Goal: Information Seeking & Learning: Learn about a topic

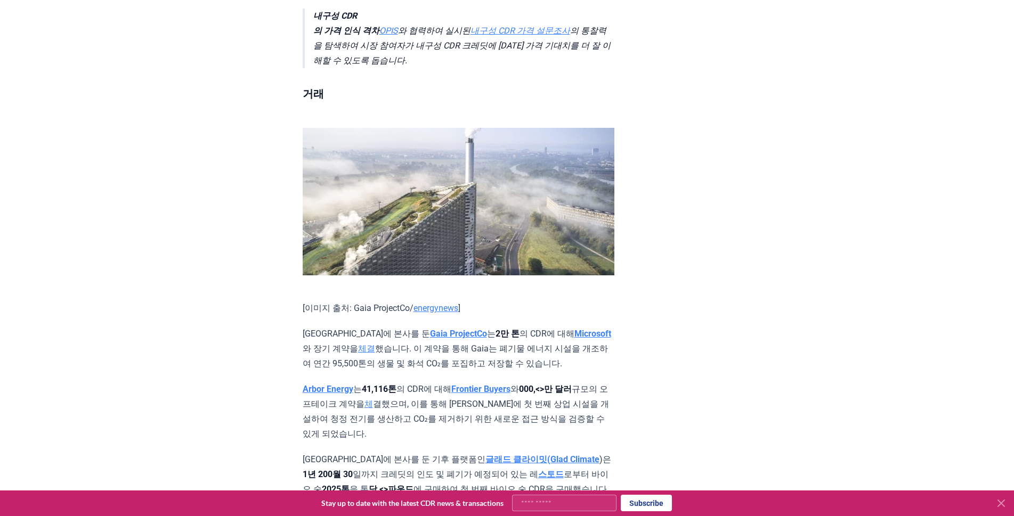
scroll to position [619, 0]
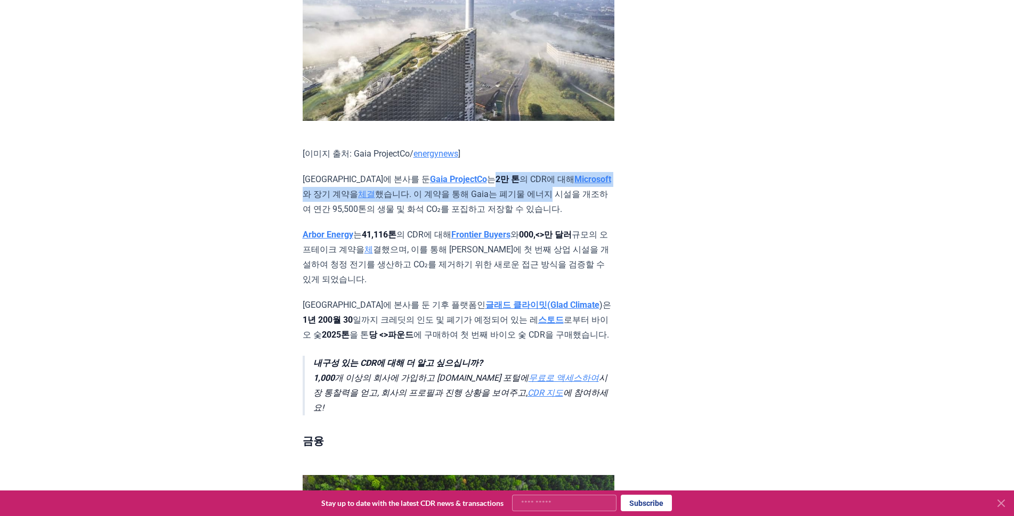
drag, startPoint x: 451, startPoint y: 145, endPoint x: 526, endPoint y: 158, distance: 75.6
click at [526, 172] on p "덴마크에 본사를 둔 Gaia ProjectCo 는 2만 톤 의 CDR에 대해 Microsoft 와 장기 계약을 체결 했습니다. 이 계약을 통해…" at bounding box center [459, 194] width 312 height 45
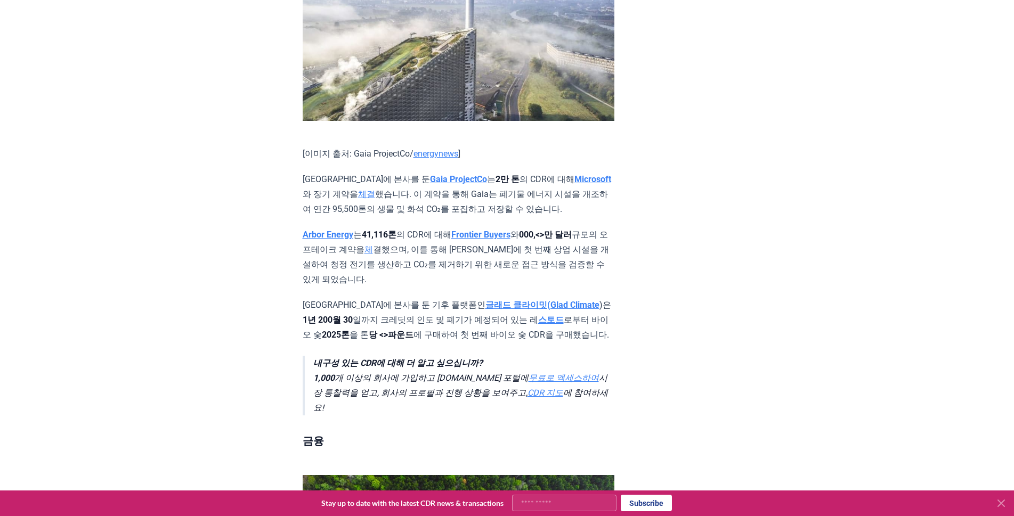
drag, startPoint x: 526, startPoint y: 158, endPoint x: 571, endPoint y: 179, distance: 49.6
click at [571, 179] on p "덴마크에 본사를 둔 Gaia ProjectCo 는 2만 톤 의 CDR에 대해 Microsoft 와 장기 계약을 체결 했습니다. 이 계약을 통해…" at bounding box center [459, 194] width 312 height 45
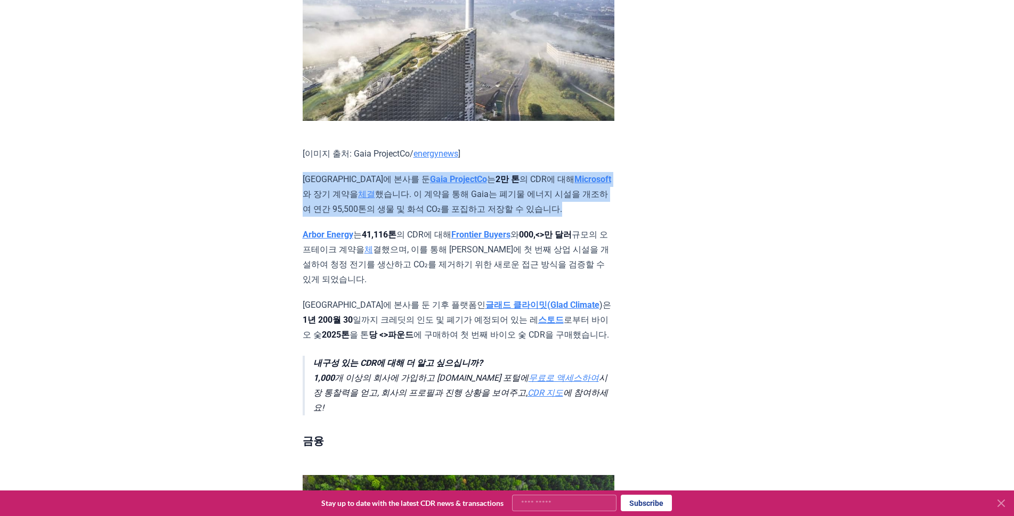
drag, startPoint x: 549, startPoint y: 174, endPoint x: 287, endPoint y: 147, distance: 264.1
drag, startPoint x: 287, startPoint y: 147, endPoint x: 593, endPoint y: 175, distance: 307.7
click at [593, 175] on p "덴마크에 본사를 둔 Gaia ProjectCo 는 2만 톤 의 CDR에 대해 Microsoft 와 장기 계약을 체결 했습니다. 이 계약을 통해…" at bounding box center [459, 194] width 312 height 45
click at [601, 183] on p "덴마크에 본사를 둔 Gaia ProjectCo 는 2만 톤 의 CDR에 대해 Microsoft 와 장기 계약을 체결 했습니다. 이 계약을 통해…" at bounding box center [459, 194] width 312 height 45
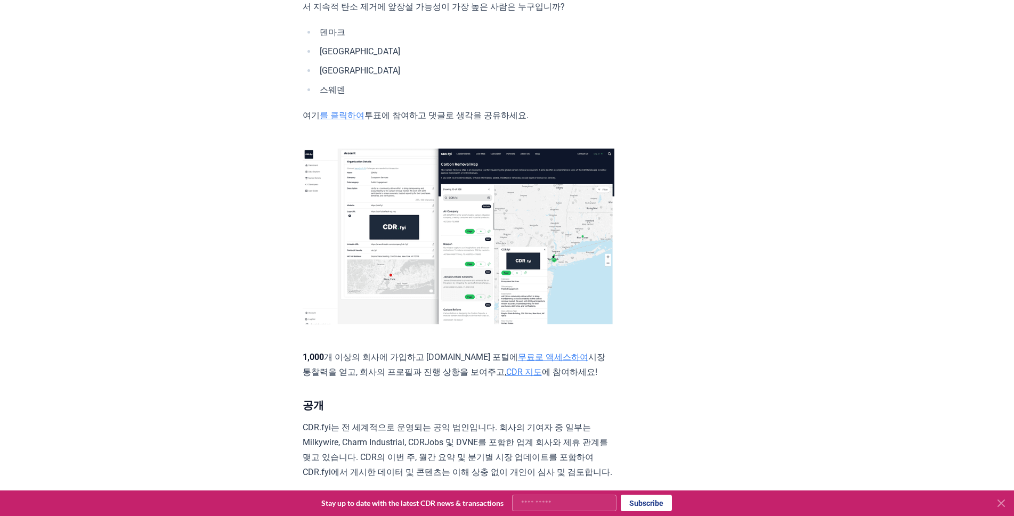
scroll to position [2169, 0]
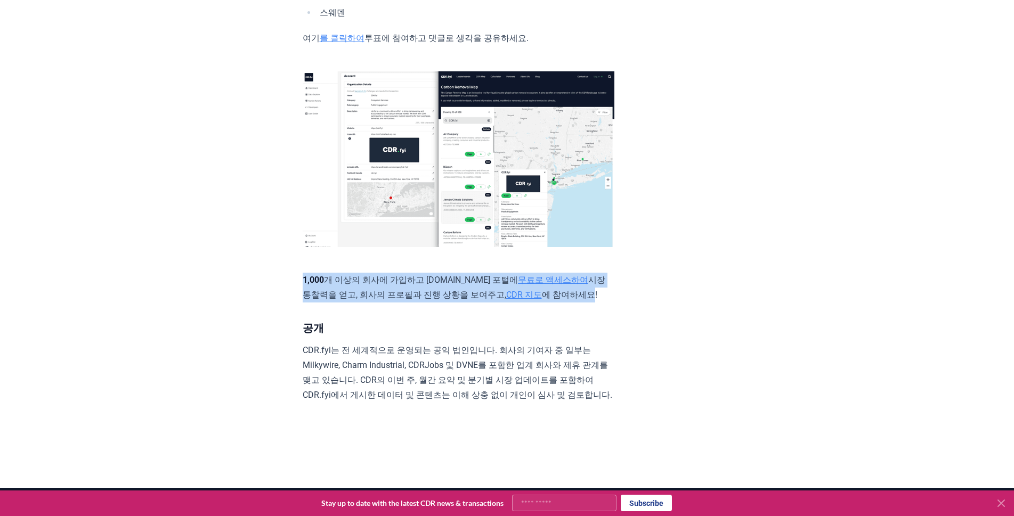
drag, startPoint x: 576, startPoint y: 223, endPoint x: 281, endPoint y: 207, distance: 294.6
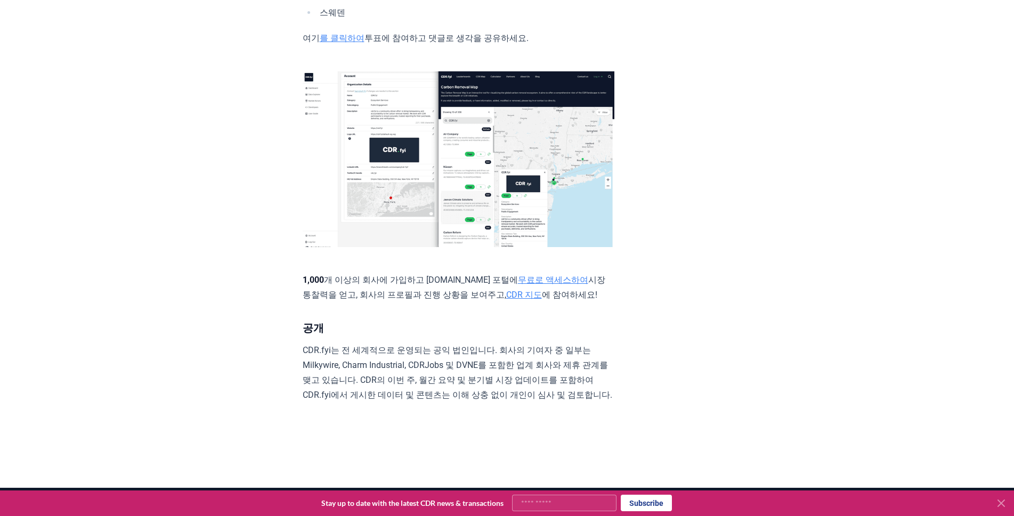
drag, startPoint x: 281, startPoint y: 207, endPoint x: 420, endPoint y: 251, distance: 145.8
click at [420, 320] on h3 "공개" at bounding box center [459, 328] width 312 height 17
click at [316, 343] on p "CDR.fyi는 전 세계적으로 운영되는 공익 법인입니다. 회사의 기여자 중 일부는 Milkywire, Charm Industrial, CDRJ…" at bounding box center [459, 373] width 312 height 60
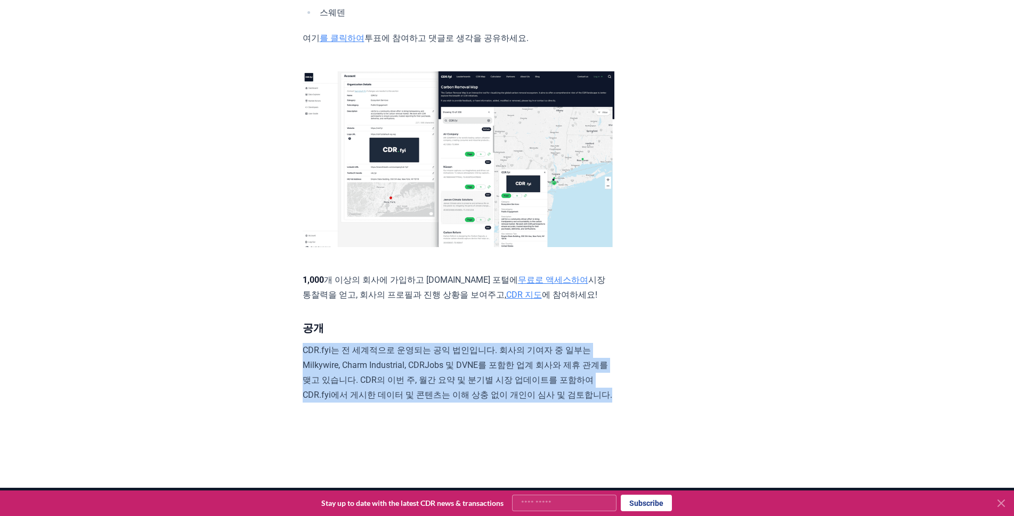
drag, startPoint x: 314, startPoint y: 341, endPoint x: 287, endPoint y: 278, distance: 68.0
drag, startPoint x: 287, startPoint y: 278, endPoint x: 673, endPoint y: 309, distance: 387.1
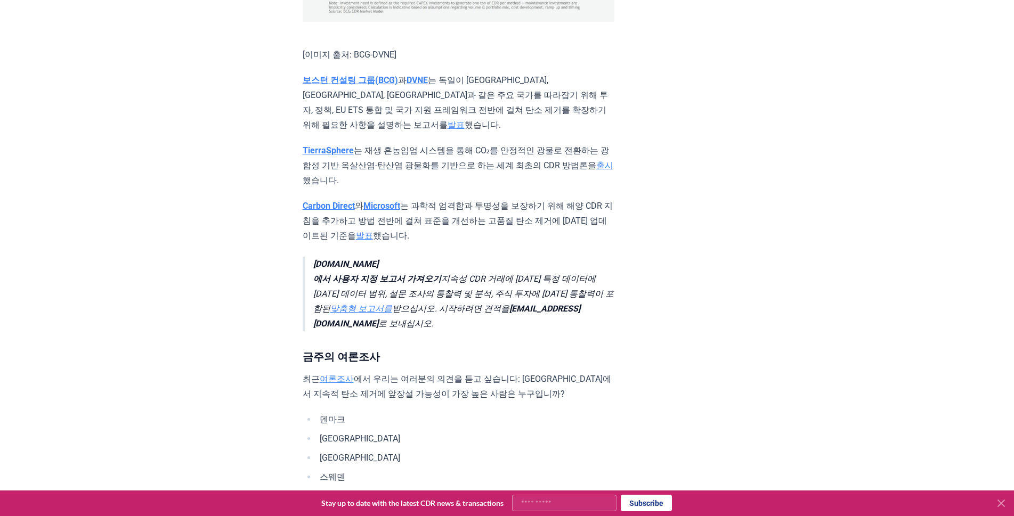
scroll to position [1627, 0]
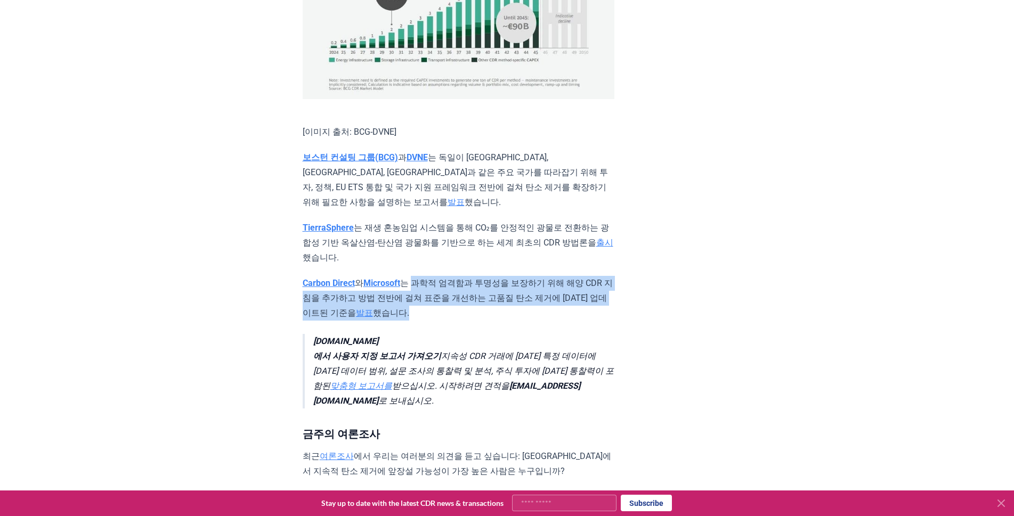
drag, startPoint x: 423, startPoint y: 216, endPoint x: 464, endPoint y: 253, distance: 54.3
click at [464, 276] on p "Carbon Direct 와 Microsoft 는 과학적 엄격함과 투명성을 보장하기 위해 해양 CDR 지침을 추가하고 방법 전반에 걸쳐 표준을…" at bounding box center [459, 298] width 312 height 45
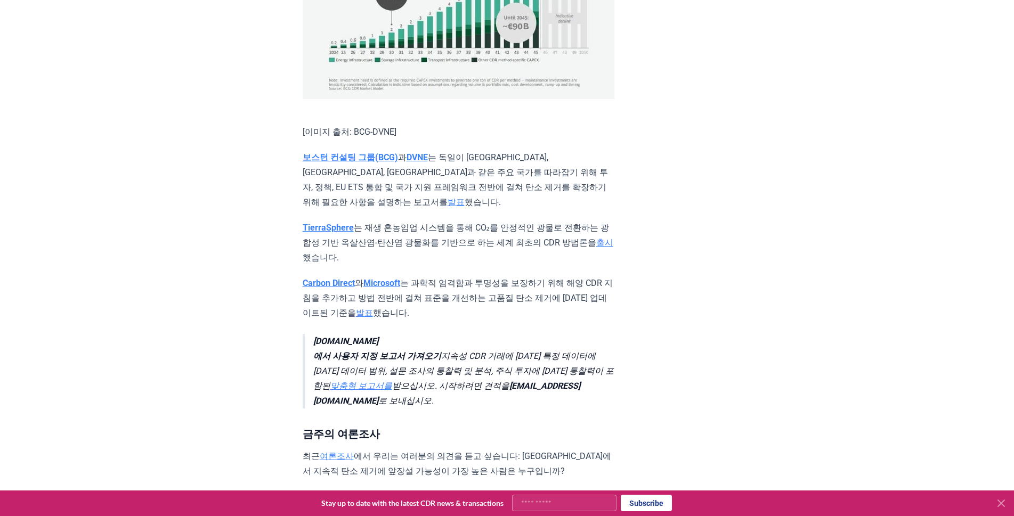
drag, startPoint x: 464, startPoint y: 253, endPoint x: 503, endPoint y: 270, distance: 43.2
click at [503, 334] on blockquote "CDR.fyi 에서 사용자 지정 보고서 가져오기 지속성 CDR 거래에 대한 특정 데이터에 대한 데이터 범위, 설문 조사의 통찰력 및 분석, 주…" at bounding box center [459, 371] width 312 height 75
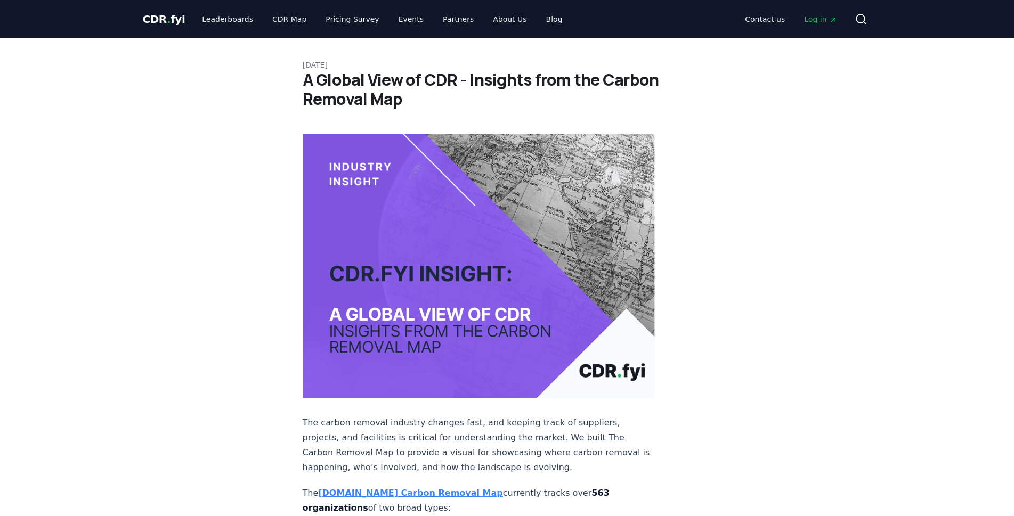
drag, startPoint x: 717, startPoint y: 153, endPoint x: 701, endPoint y: 114, distance: 42.6
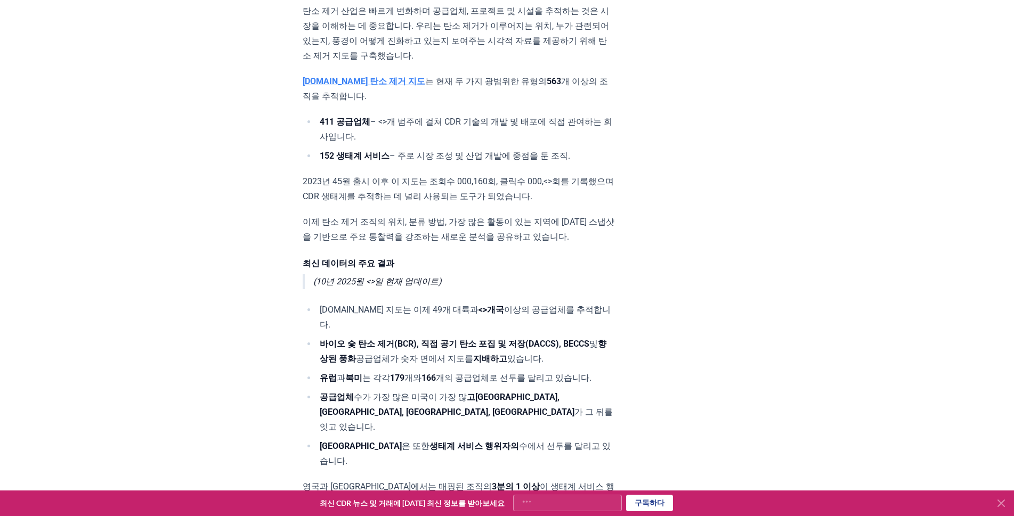
scroll to position [542, 0]
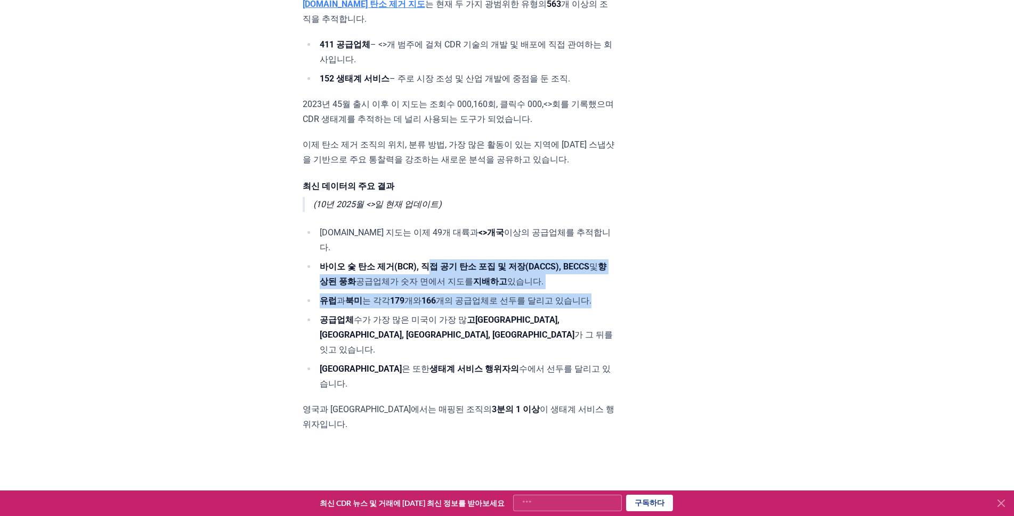
drag, startPoint x: 449, startPoint y: 196, endPoint x: 712, endPoint y: 229, distance: 265.3
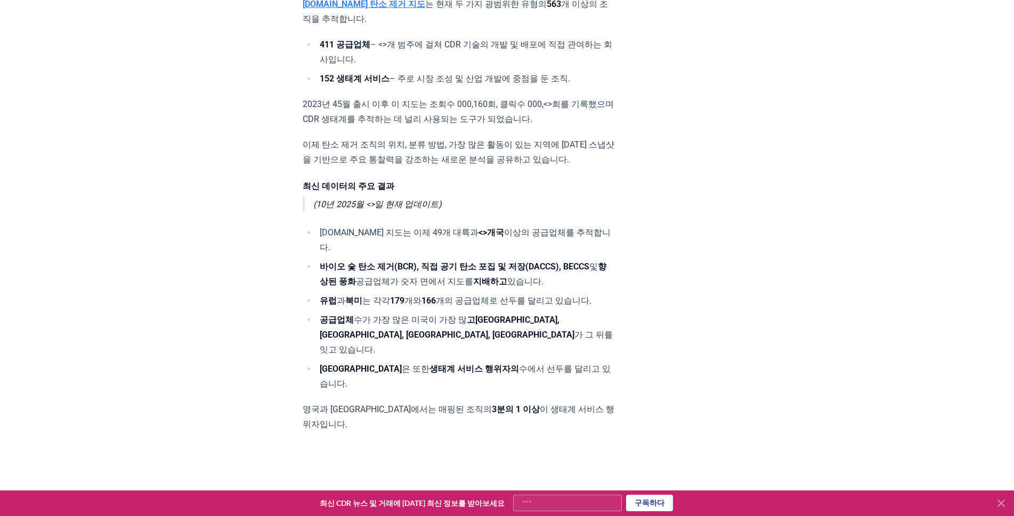
drag, startPoint x: 712, startPoint y: 229, endPoint x: 693, endPoint y: 266, distance: 41.2
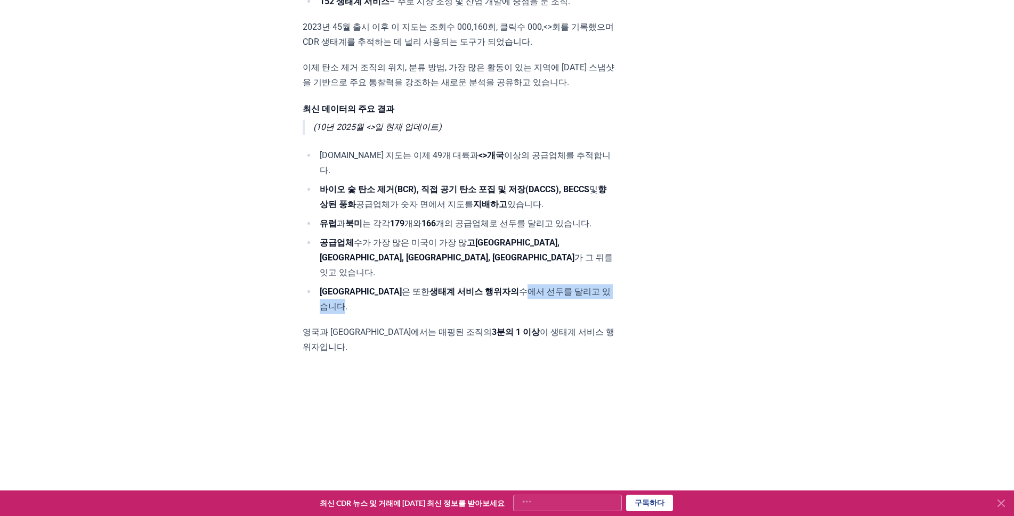
drag, startPoint x: 511, startPoint y: 212, endPoint x: 648, endPoint y: 217, distance: 137.1
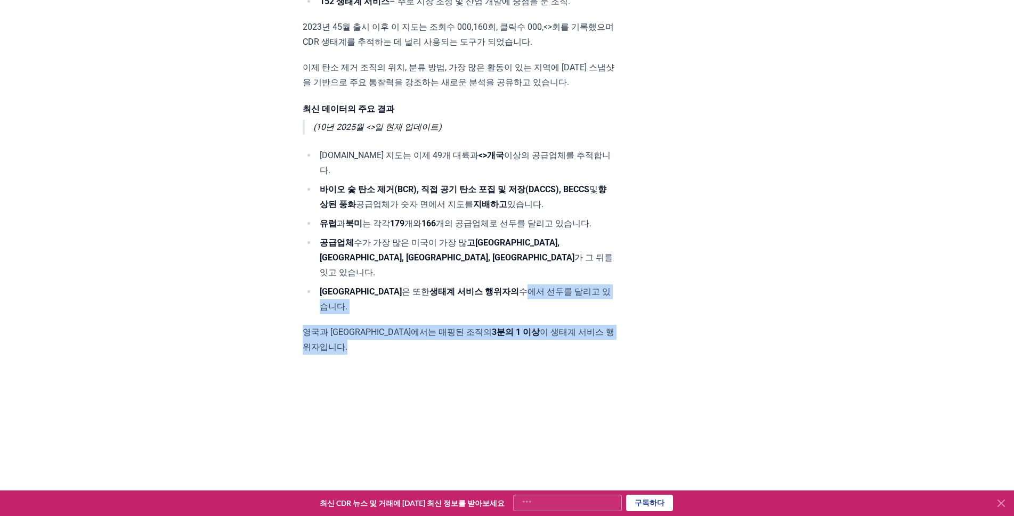
drag, startPoint x: 648, startPoint y: 217, endPoint x: 538, endPoint y: 236, distance: 111.4
click at [538, 325] on p "영국과 [GEOGRAPHIC_DATA]에서는 매핑된 조직의 3분의 1 이상 이 생태계 서비스 행위자입니다 ." at bounding box center [459, 340] width 312 height 30
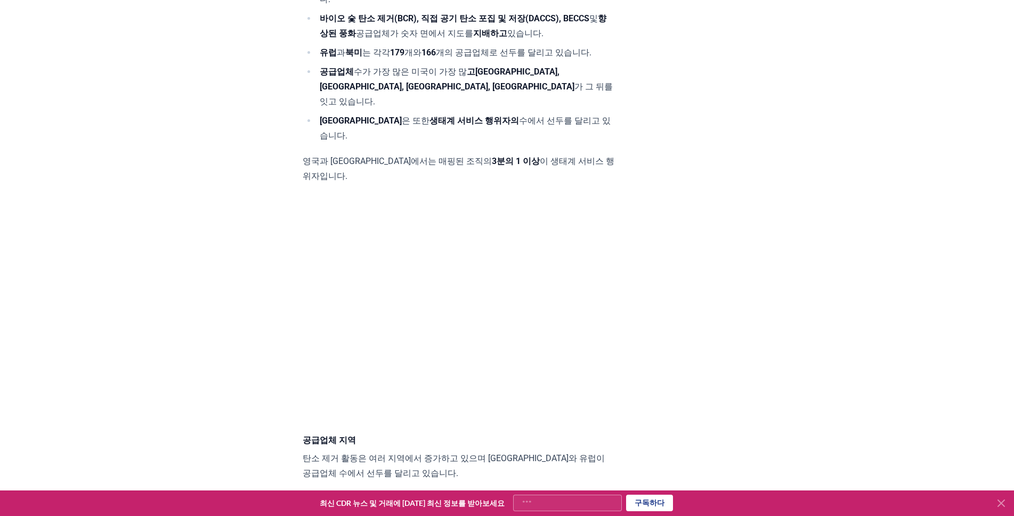
scroll to position [0, 0]
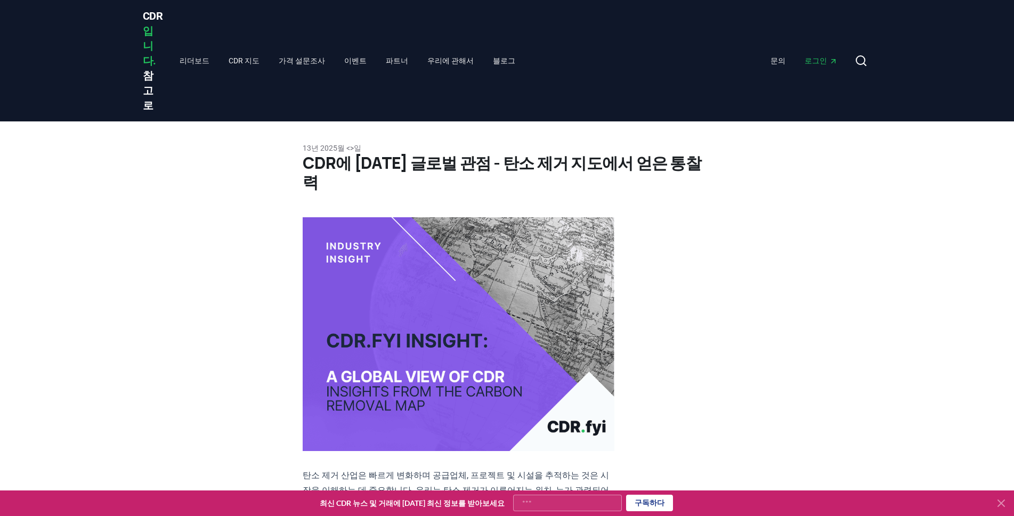
click at [386, 344] on img at bounding box center [459, 334] width 312 height 234
click at [253, 51] on link "CDR 지도" at bounding box center [244, 60] width 48 height 19
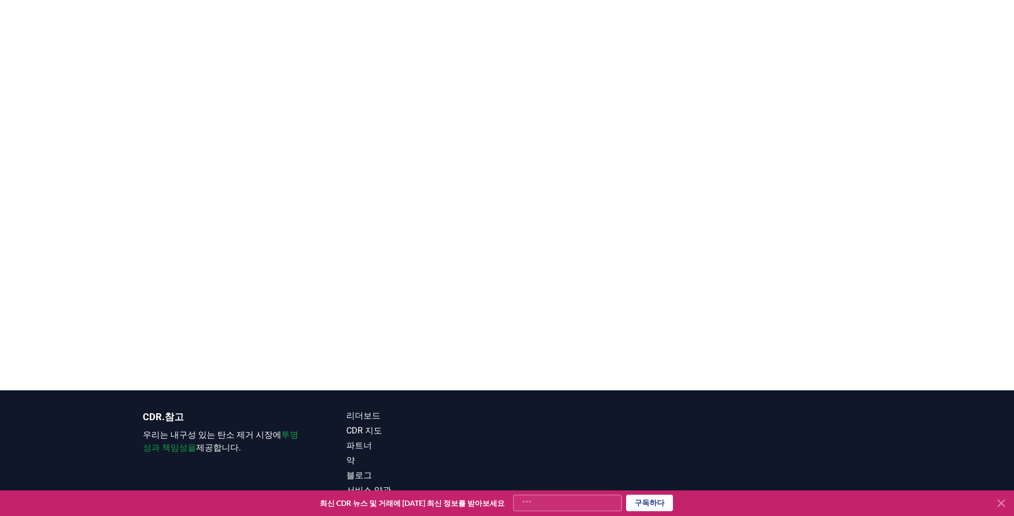
scroll to position [212, 0]
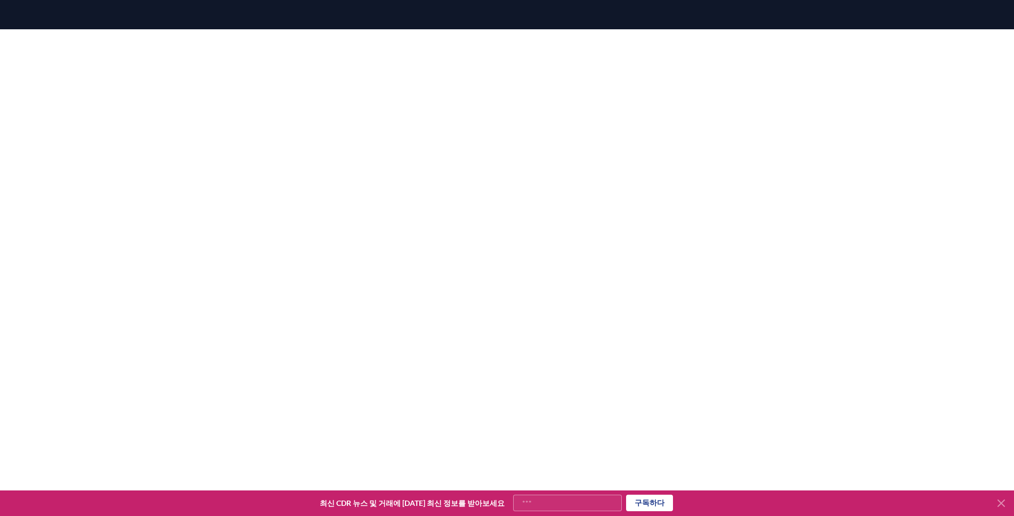
click at [973, 160] on div at bounding box center [507, 287] width 1014 height 516
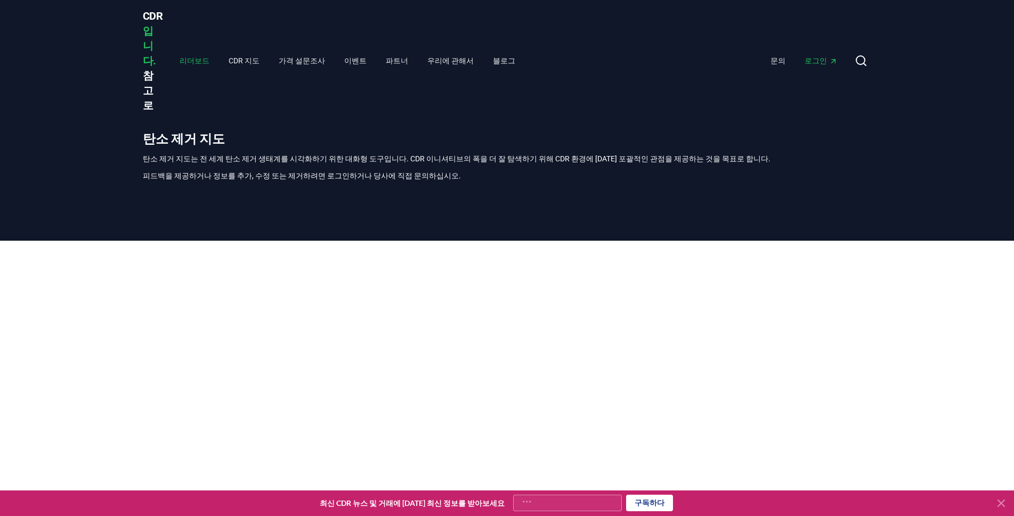
click at [190, 51] on link "리더보드" at bounding box center [194, 60] width 47 height 19
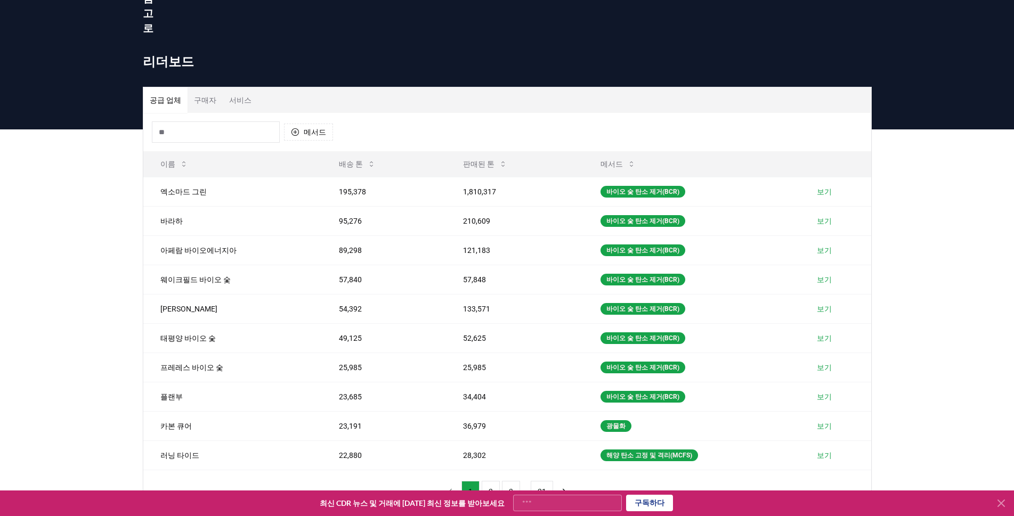
scroll to position [155, 0]
